Goal: Task Accomplishment & Management: Use online tool/utility

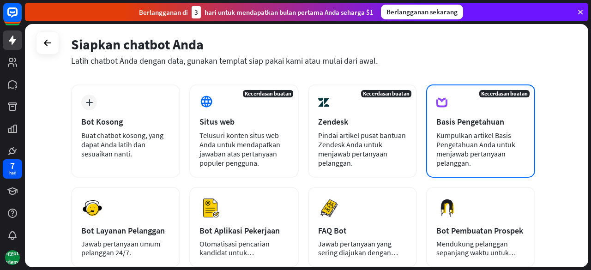
scroll to position [138, 0]
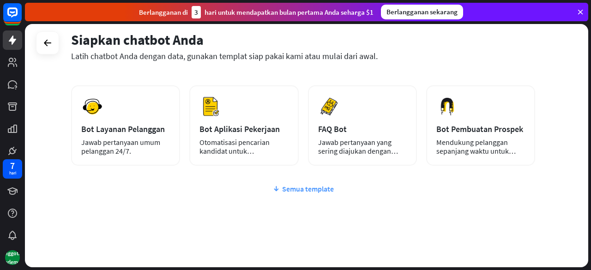
click at [276, 188] on icon at bounding box center [275, 188] width 7 height 9
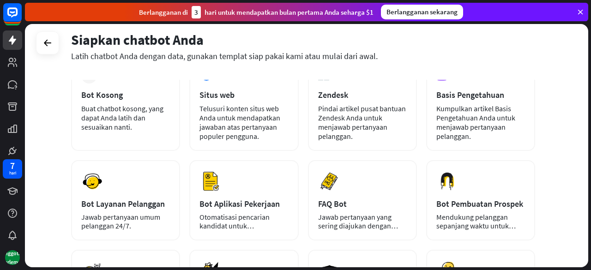
scroll to position [50, 0]
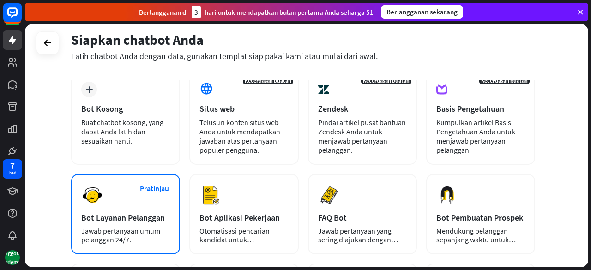
click at [150, 223] on div "Pratinjau Bot Layanan Pelanggan Jawab pertanyaan umum pelanggan 24/7." at bounding box center [125, 214] width 109 height 80
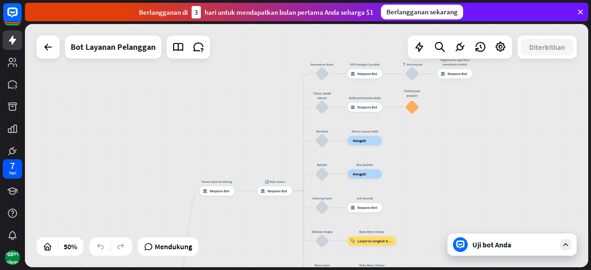
drag, startPoint x: 411, startPoint y: 101, endPoint x: 274, endPoint y: 235, distance: 191.2
click at [274, 235] on div "rumah_2 Titik awal Pesan selamat datang blok_bot_respons Respons Bot 🔙 Main men…" at bounding box center [306, 145] width 563 height 243
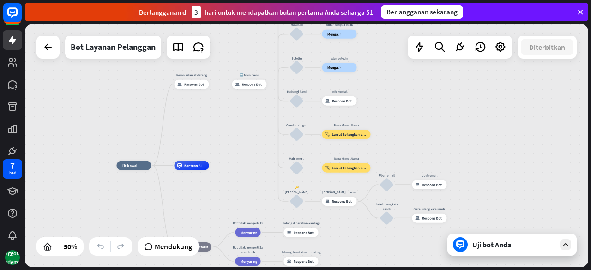
drag, startPoint x: 535, startPoint y: 145, endPoint x: 509, endPoint y: 38, distance: 109.6
click at [509, 38] on div "rumah_2 Titik awal Pesan selamat datang blok_bot_respons Respons Bot 🔙 Main men…" at bounding box center [306, 145] width 563 height 243
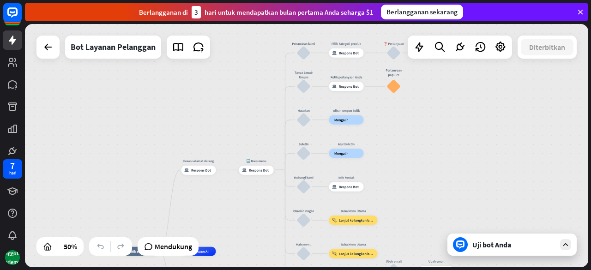
drag, startPoint x: 506, startPoint y: 125, endPoint x: 513, endPoint y: 211, distance: 86.1
click at [513, 211] on div "rumah_2 Titik awal Pesan selamat datang blok_bot_respons Respons Bot 🔙 Main men…" at bounding box center [306, 145] width 563 height 243
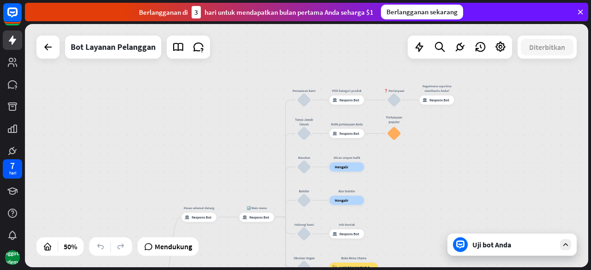
drag, startPoint x: 487, startPoint y: 112, endPoint x: 487, endPoint y: 159, distance: 47.1
click at [487, 159] on div "rumah_2 Titik awal Pesan selamat datang blok_bot_respons Respons Bot 🔙 Main men…" at bounding box center [306, 145] width 563 height 243
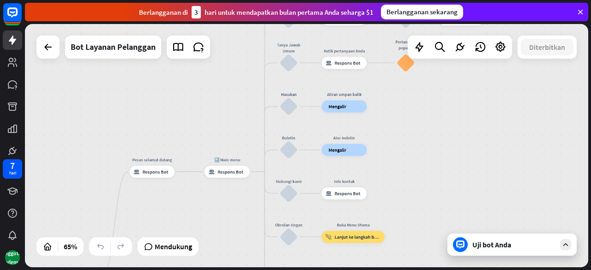
drag, startPoint x: 480, startPoint y: 134, endPoint x: 519, endPoint y: 69, distance: 76.0
click at [519, 69] on div "rumah_2 Titik awal Pesan selamat datang blok_bot_respons Respons Bot 🔙 Main men…" at bounding box center [306, 145] width 563 height 243
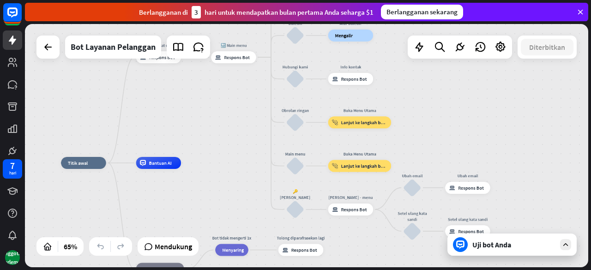
drag, startPoint x: 503, startPoint y: 181, endPoint x: 509, endPoint y: 67, distance: 114.2
click at [509, 67] on div "rumah_2 Titik awal Pesan selamat datang blok_bot_respons Respons Bot 🔙 Main men…" at bounding box center [306, 145] width 563 height 243
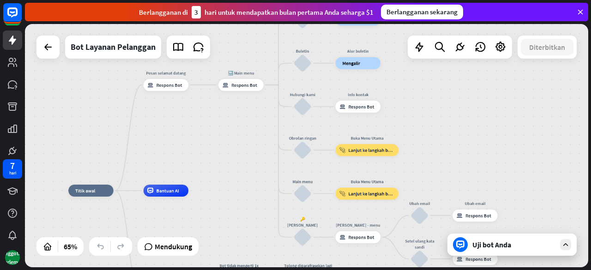
drag, startPoint x: 509, startPoint y: 136, endPoint x: 518, endPoint y: 167, distance: 31.6
click at [518, 167] on div "rumah_2 Titik awal Pesan selamat datang blok_bot_respons Respons Bot 🔙 Main men…" at bounding box center [306, 145] width 563 height 243
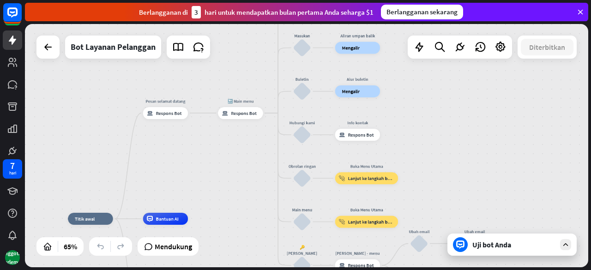
drag, startPoint x: 516, startPoint y: 134, endPoint x: 515, endPoint y: 160, distance: 25.4
click at [515, 160] on div "rumah_2 Titik awal Pesan selamat datang blok_bot_respons Respons Bot 🔙 Main men…" at bounding box center [306, 145] width 563 height 243
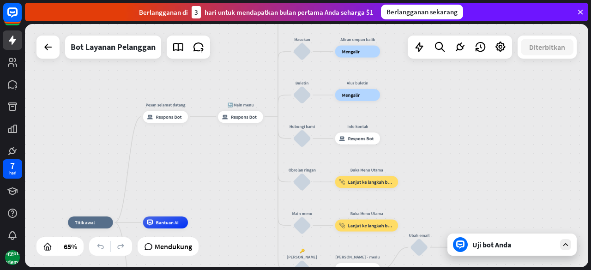
click at [508, 132] on div "rumah_2 Titik awal Pesan selamat datang blok_bot_respons Respons Bot 🔙 Main men…" at bounding box center [306, 145] width 563 height 243
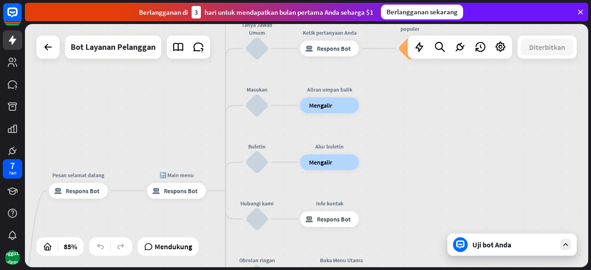
drag, startPoint x: 479, startPoint y: 173, endPoint x: 498, endPoint y: 254, distance: 83.0
click at [498, 254] on div "rumah_2 Titik awal Pesan selamat datang blok_bot_respons Respons Bot 🔙 Main men…" at bounding box center [306, 145] width 563 height 243
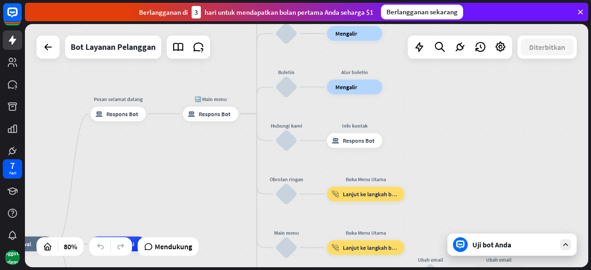
drag, startPoint x: 385, startPoint y: 105, endPoint x: 406, endPoint y: 27, distance: 80.8
click at [406, 27] on div "rumah_2 Titik awal Pesan selamat datang blok_bot_respons Respons Bot 🔙 Main men…" at bounding box center [306, 145] width 563 height 243
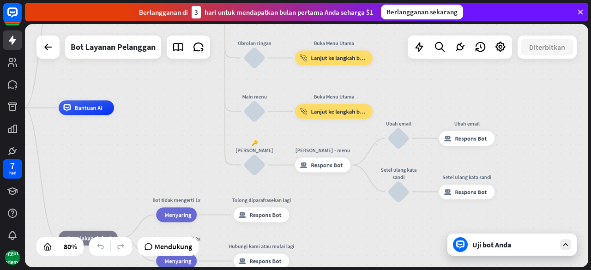
drag, startPoint x: 446, startPoint y: 152, endPoint x: 414, endPoint y: 16, distance: 139.8
click at [414, 16] on div "menutup Bantuan Produk Langkah pertama Memulai dengan ChatBot Pusat Bantuan Iku…" at bounding box center [308, 135] width 566 height 270
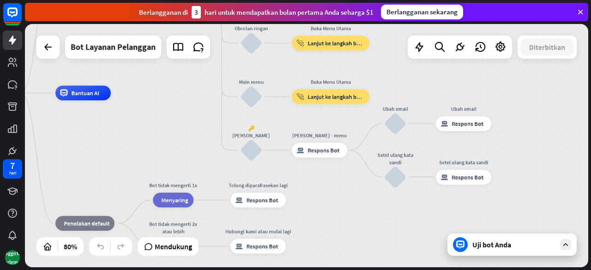
drag, startPoint x: 467, startPoint y: 98, endPoint x: 463, endPoint y: 84, distance: 15.1
click at [463, 84] on div "rumah_2 Titik awal Pesan selamat datang blok_bot_respons Respons Bot 🔙 Main men…" at bounding box center [306, 145] width 563 height 243
click at [488, 251] on div "Uji bot Anda" at bounding box center [511, 244] width 129 height 22
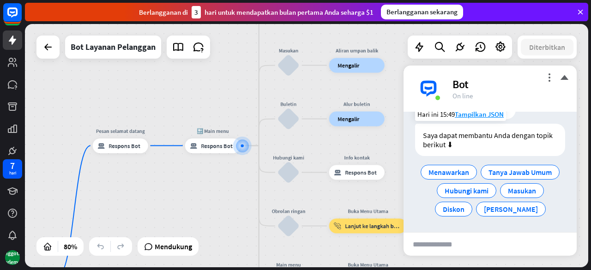
scroll to position [60, 0]
click at [512, 191] on font "Masukan" at bounding box center [522, 190] width 28 height 9
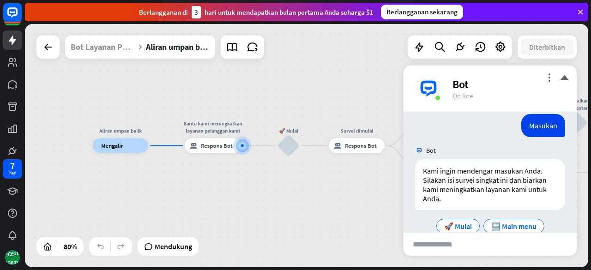
scroll to position [114, 0]
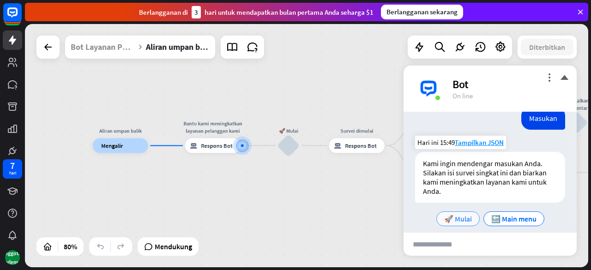
click at [460, 217] on font "🚀 Mulai" at bounding box center [458, 218] width 28 height 9
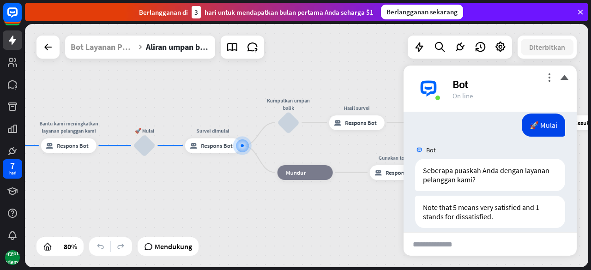
scroll to position [260, 0]
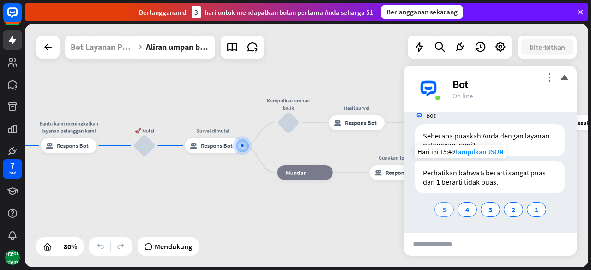
click at [442, 209] on font "5" at bounding box center [444, 209] width 4 height 9
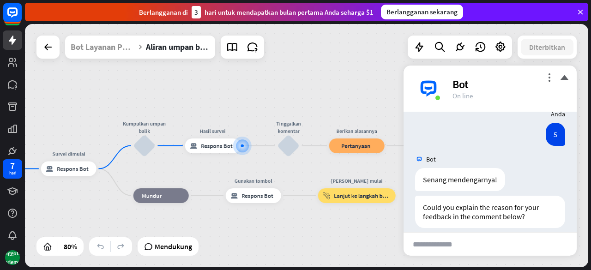
scroll to position [406, 0]
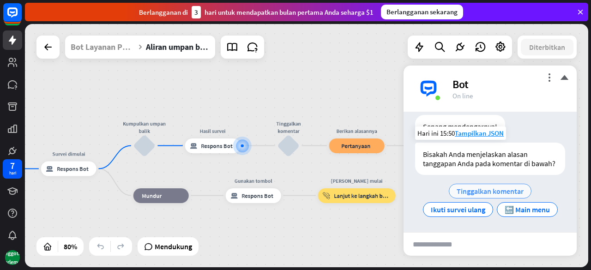
click at [471, 196] on font "Tinggalkan komentar" at bounding box center [489, 190] width 67 height 9
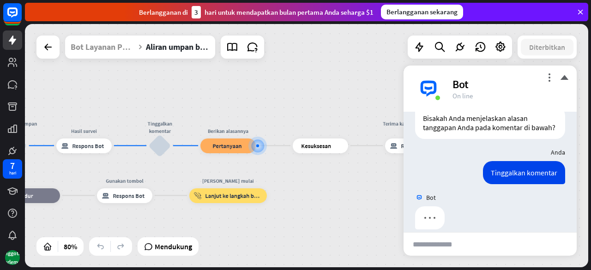
scroll to position [461, 0]
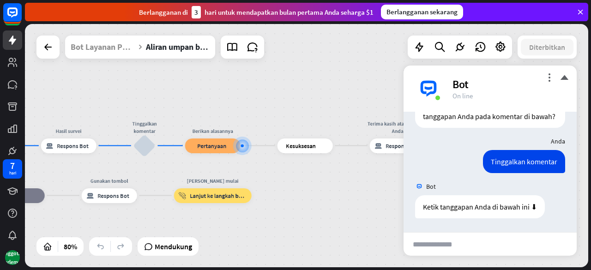
click at [437, 243] on input "text" at bounding box center [439, 244] width 72 height 23
type input "**********"
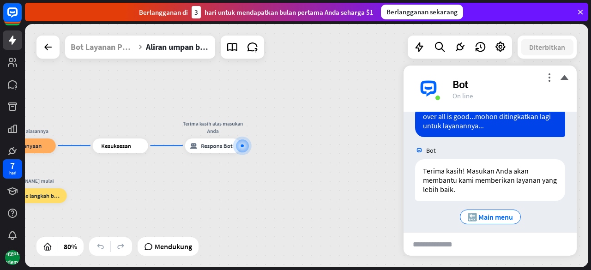
scroll to position [596, 0]
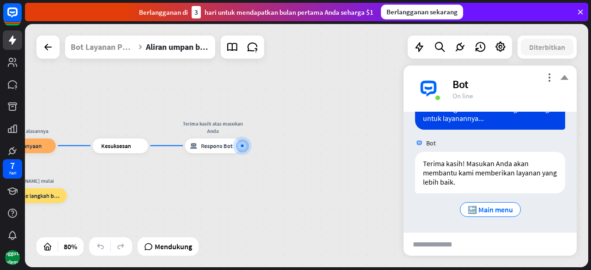
click at [564, 77] on font "menutup" at bounding box center [564, 77] width 9 height 9
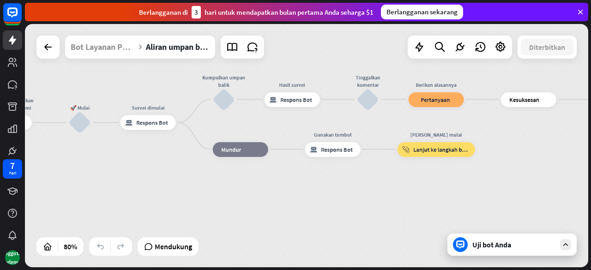
drag, startPoint x: 112, startPoint y: 205, endPoint x: 552, endPoint y: 159, distance: 443.1
click at [552, 159] on div "Aliran umpan balik pembangun_pohon Mengalir Bantu kami meningkatkan layanan pel…" at bounding box center [306, 145] width 563 height 243
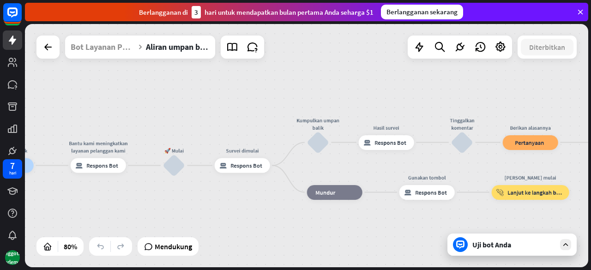
drag, startPoint x: 127, startPoint y: 197, endPoint x: 144, endPoint y: 231, distance: 36.9
click at [144, 231] on div "Aliran umpan balik pembangun_pohon Mengalir Bantu kami meningkatkan layanan pel…" at bounding box center [203, 263] width 450 height 195
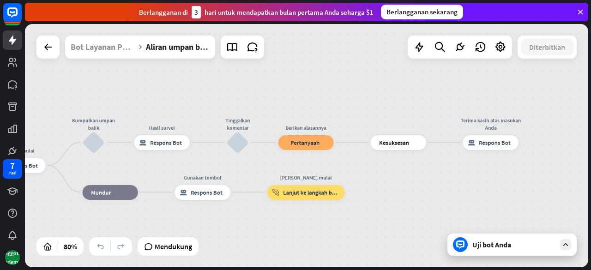
drag, startPoint x: 530, startPoint y: 223, endPoint x: 351, endPoint y: 232, distance: 179.3
click at [351, 232] on div "Aliran umpan balik pembangun_pohon Mengalir Bantu kami meningkatkan layanan pel…" at bounding box center [306, 145] width 563 height 243
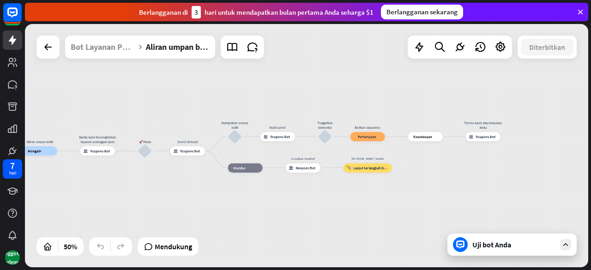
drag, startPoint x: 394, startPoint y: 214, endPoint x: 421, endPoint y: 180, distance: 43.4
click at [421, 180] on div "Aliran umpan balik pembangun_pohon Mengalir Bantu kami meningkatkan layanan pel…" at bounding box center [306, 145] width 563 height 243
click at [66, 253] on div at bounding box center [68, 246] width 15 height 15
click at [66, 251] on icon at bounding box center [68, 246] width 9 height 9
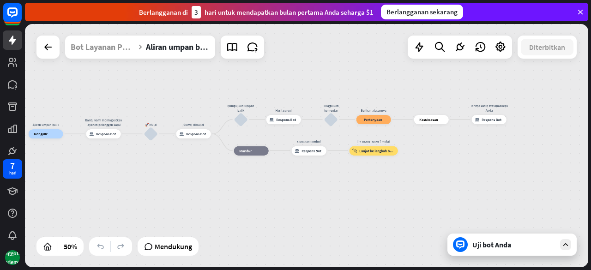
drag, startPoint x: 294, startPoint y: 210, endPoint x: 300, endPoint y: 193, distance: 18.1
click at [300, 193] on div "Aliran umpan balik pembangun_pohon Mengalir Bantu kami meningkatkan layanan pel…" at bounding box center [169, 195] width 281 height 122
click at [502, 45] on icon at bounding box center [500, 47] width 12 height 12
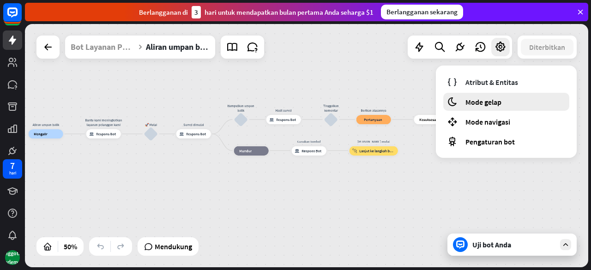
click at [496, 106] on font "Mode gelap" at bounding box center [483, 101] width 36 height 9
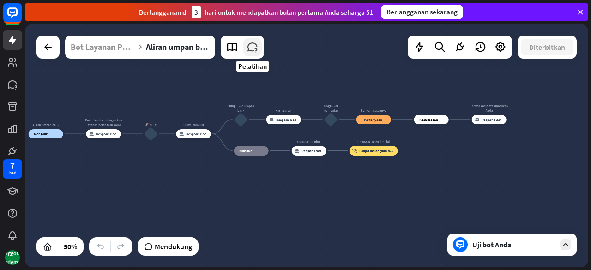
click at [253, 48] on icon at bounding box center [252, 47] width 12 height 12
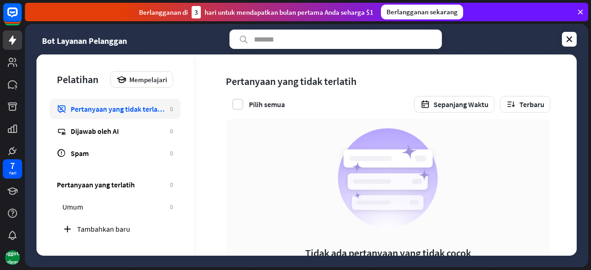
click at [310, 176] on div "Tidak ada pertanyaan yang tidak cocok Latih pertanyaan yang tidak dikenal di ch…" at bounding box center [388, 215] width 184 height 175
click at [87, 130] on font "Dijawab oleh AI" at bounding box center [95, 130] width 48 height 9
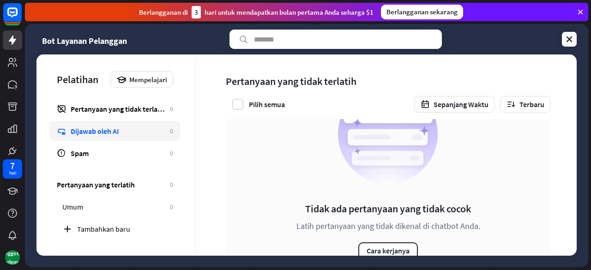
scroll to position [76, 0]
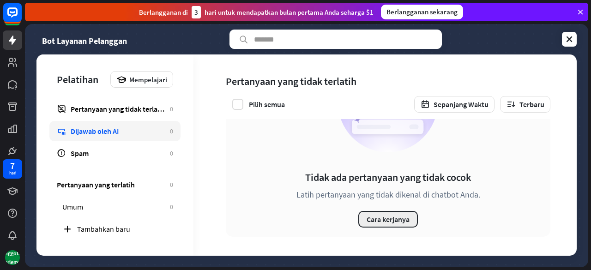
click at [378, 224] on button "Cara kerjanya" at bounding box center [388, 219] width 60 height 17
click at [504, 212] on div "menutup" at bounding box center [295, 135] width 591 height 270
click at [82, 132] on font "Dijawab oleh AI" at bounding box center [95, 130] width 48 height 9
click at [140, 80] on font "Mempelajari" at bounding box center [148, 79] width 38 height 9
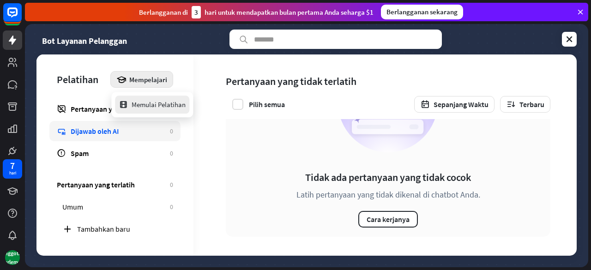
click at [143, 102] on font "Memulai Pelatihan" at bounding box center [159, 104] width 54 height 9
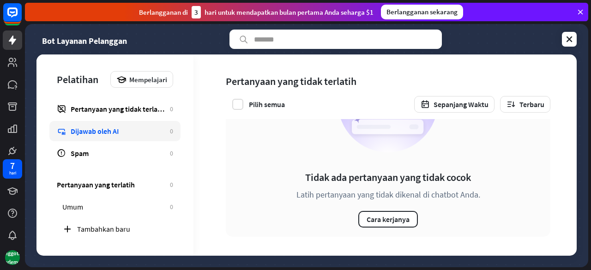
click at [557, 154] on div "menutup" at bounding box center [295, 135] width 591 height 270
click at [568, 41] on icon at bounding box center [568, 39] width 9 height 9
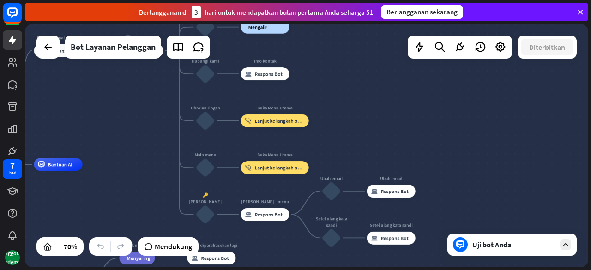
drag, startPoint x: 391, startPoint y: 117, endPoint x: 132, endPoint y: 132, distance: 259.8
click at [132, 132] on div "rumah_2 Titik awal Pesan selamat datang blok_bot_respons Respons Bot 🔙 Main men…" at bounding box center [306, 145] width 563 height 243
click at [424, 195] on div "plus" at bounding box center [424, 191] width 10 height 10
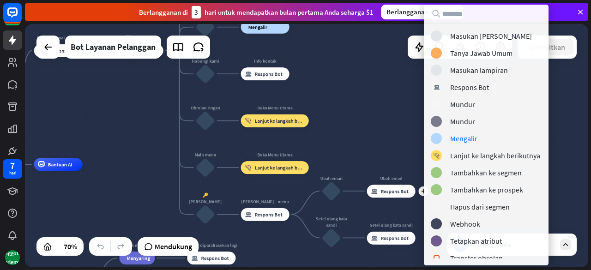
click at [391, 116] on div "rumah_2 Titik awal Pesan selamat datang blok_bot_respons Respons Bot 🔙 Main men…" at bounding box center [306, 145] width 563 height 243
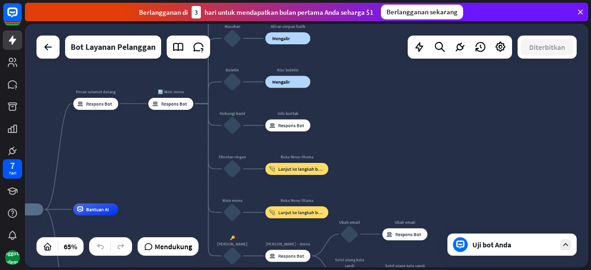
drag, startPoint x: 343, startPoint y: 113, endPoint x: 353, endPoint y: 138, distance: 26.6
click at [353, 138] on div "rumah_2 Titik awal Pesan selamat datang blok_bot_respons Respons Bot 🔙 Main men…" at bounding box center [306, 145] width 563 height 243
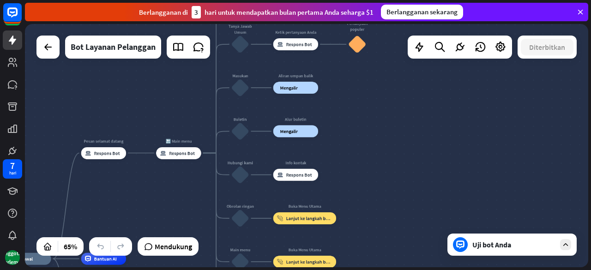
drag, startPoint x: 348, startPoint y: 127, endPoint x: 353, endPoint y: 162, distance: 35.0
click at [353, 162] on div "rumah_2 Titik awal Pesan selamat datang blok_bot_respons Respons Bot 🔙 Main men…" at bounding box center [306, 145] width 563 height 243
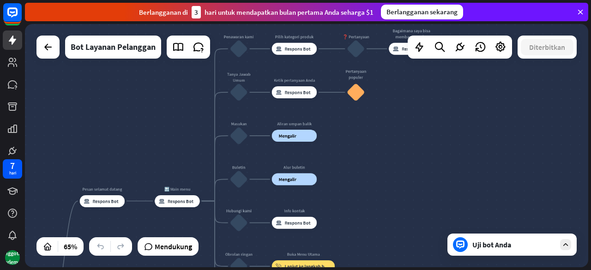
drag, startPoint x: 352, startPoint y: 137, endPoint x: 350, endPoint y: 186, distance: 49.4
click at [350, 186] on div "rumah_2 Titik awal Pesan selamat datang blok_bot_respons Respons Bot 🔙 Main men…" at bounding box center [306, 145] width 563 height 243
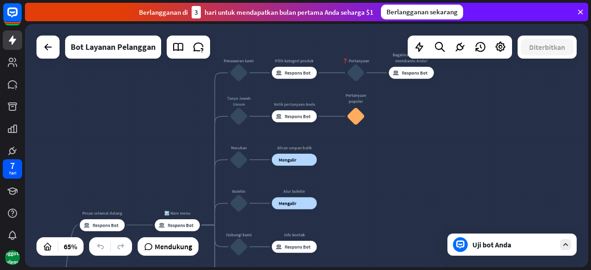
drag, startPoint x: 349, startPoint y: 144, endPoint x: 349, endPoint y: 166, distance: 22.1
click at [349, 166] on div "rumah_2 Titik awal Pesan selamat datang blok_bot_respons Respons Bot 🔙 Main men…" at bounding box center [306, 145] width 563 height 243
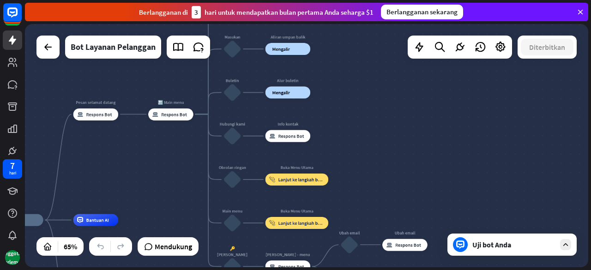
drag, startPoint x: 403, startPoint y: 186, endPoint x: 396, endPoint y: 75, distance: 110.9
click at [396, 75] on div "rumah_2 Titik awal Pesan selamat datang blok_bot_respons Respons Bot 🔙 Main men…" at bounding box center [306, 145] width 563 height 243
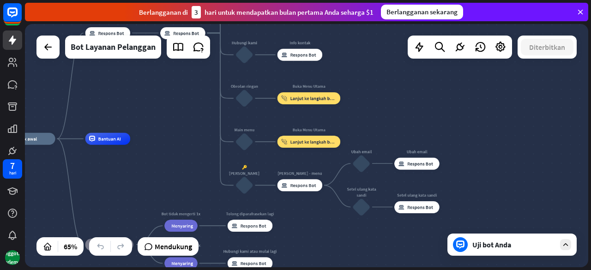
drag, startPoint x: 389, startPoint y: 147, endPoint x: 401, endPoint y: 66, distance: 82.1
click at [401, 66] on div "rumah_2 Titik awal Pesan selamat datang blok_bot_respons Respons Bot 🔙 Main men…" at bounding box center [306, 145] width 563 height 243
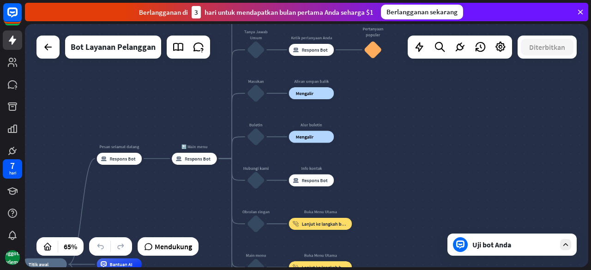
drag, startPoint x: 473, startPoint y: 108, endPoint x: 484, endPoint y: 234, distance: 126.0
click at [484, 234] on div "rumah_2 Titik awal Pesan selamat datang blok_bot_respons Respons Bot 🔙 Main men…" at bounding box center [306, 145] width 563 height 243
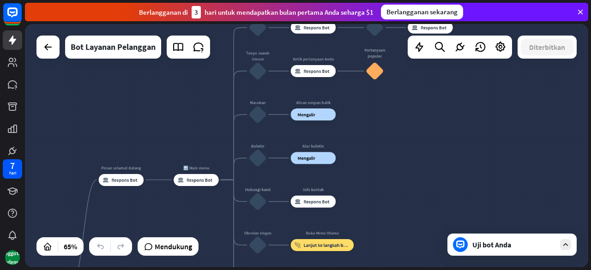
drag, startPoint x: 415, startPoint y: 97, endPoint x: 437, endPoint y: 143, distance: 50.2
click at [418, 144] on div "rumah_2 Titik awal Pesan selamat datang blok_bot_respons Respons Bot 🔙 Main men…" at bounding box center [306, 145] width 563 height 243
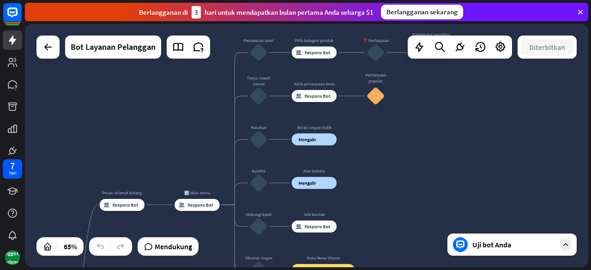
click at [579, 12] on icon at bounding box center [580, 12] width 8 height 8
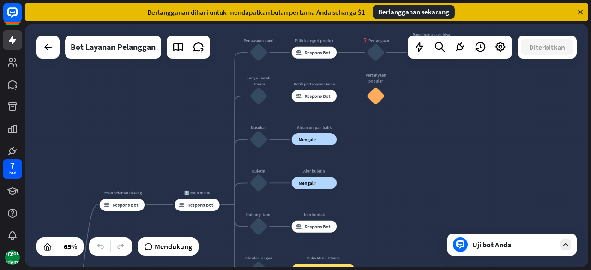
click at [581, 12] on icon at bounding box center [580, 12] width 8 height 8
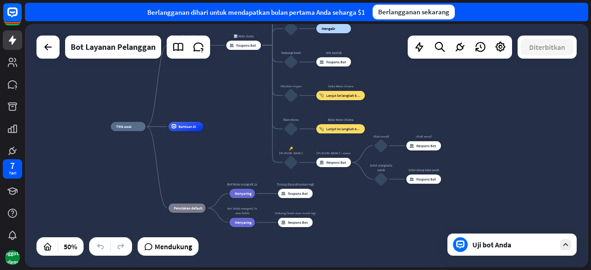
drag, startPoint x: 483, startPoint y: 153, endPoint x: 465, endPoint y: 6, distance: 148.2
click at [465, 6] on div "menutup Bantuan Produk Langkah pertama Memulai dengan ChatBot Pusat Bantuan Iku…" at bounding box center [308, 135] width 566 height 270
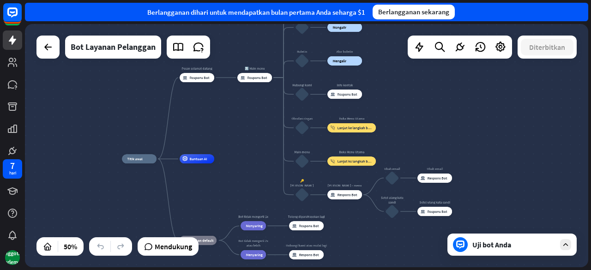
drag, startPoint x: 480, startPoint y: 178, endPoint x: 491, endPoint y: 211, distance: 35.0
click at [491, 211] on div "rumah_2 Titik awal Pesan selamat datang blok_bot_respons Respons Bot 🔙 Main men…" at bounding box center [306, 145] width 563 height 243
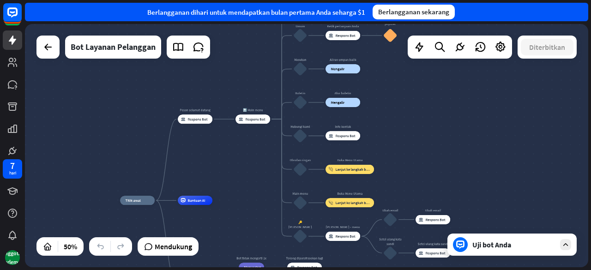
drag, startPoint x: 514, startPoint y: 140, endPoint x: 509, endPoint y: 233, distance: 92.9
click at [509, 233] on div "rumah_2 Titik awal Pesan selamat datang blok_bot_respons Respons Bot 🔙 Main men…" at bounding box center [306, 145] width 563 height 243
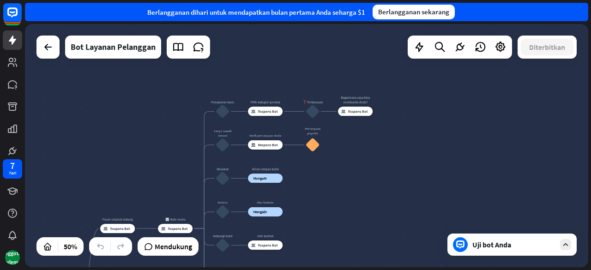
drag, startPoint x: 537, startPoint y: 165, endPoint x: 462, endPoint y: 205, distance: 85.3
click at [462, 205] on div "rumah_2 Titik awal Pesan selamat datang blok_bot_respons Respons Bot 🔙 Main men…" at bounding box center [306, 145] width 563 height 243
click at [413, 181] on div "rumah_2 Titik awal Pesan selamat datang blok_bot_respons Respons Bot 🔙 Main men…" at bounding box center [306, 145] width 563 height 243
